Goal: Manage account settings

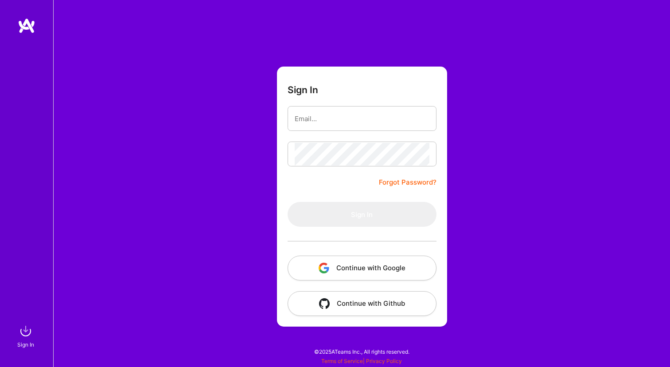
click at [344, 268] on button "Continue with Google" at bounding box center [362, 267] width 149 height 25
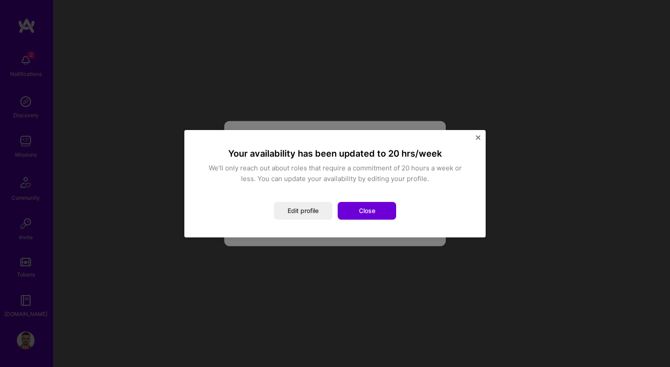
click at [290, 196] on div "Your availability has been updated to 20 hrs/week We’ll only reach out about ro…" at bounding box center [335, 184] width 266 height 72
click at [366, 212] on button "Close" at bounding box center [367, 211] width 59 height 18
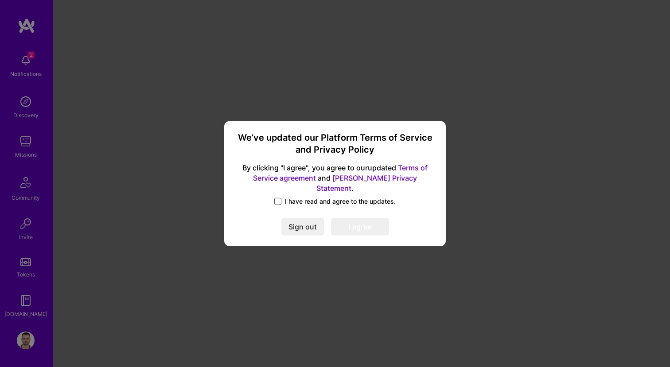
click at [279, 198] on span at bounding box center [277, 201] width 7 height 7
click at [0, 0] on input "I have read and agree to the updates." at bounding box center [0, 0] width 0 height 0
click at [364, 218] on button "I agree" at bounding box center [360, 227] width 58 height 18
